Goal: Information Seeking & Learning: Understand process/instructions

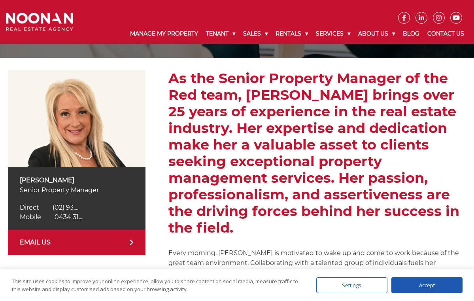
scroll to position [101, 0]
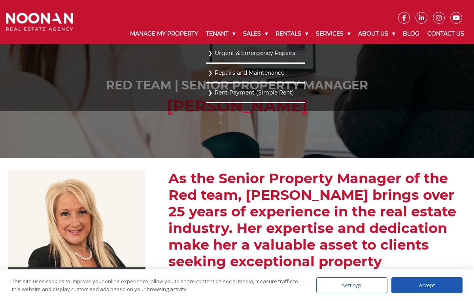
click at [208, 53] on link "Urgent & Emergency Repairs" at bounding box center [255, 53] width 95 height 11
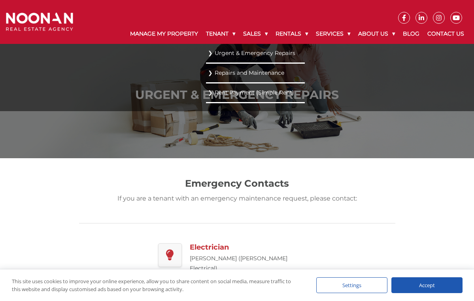
click at [208, 72] on link "Repairs and Maintenance" at bounding box center [255, 73] width 95 height 11
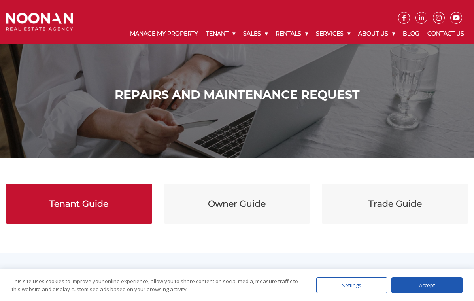
click at [109, 195] on link "Tenant Guide" at bounding box center [79, 203] width 146 height 41
